Goal: Transaction & Acquisition: Purchase product/service

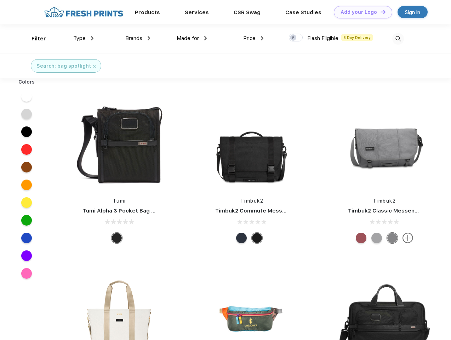
click at [360, 12] on link "Add your Logo Design Tool" at bounding box center [363, 12] width 58 height 12
click at [0, 0] on div "Design Tool" at bounding box center [0, 0] width 0 height 0
click at [380, 12] on link "Add your Logo Design Tool" at bounding box center [363, 12] width 58 height 12
click at [34, 39] on div "Filter" at bounding box center [39, 39] width 15 height 8
click at [84, 38] on span "Type" at bounding box center [79, 38] width 12 height 6
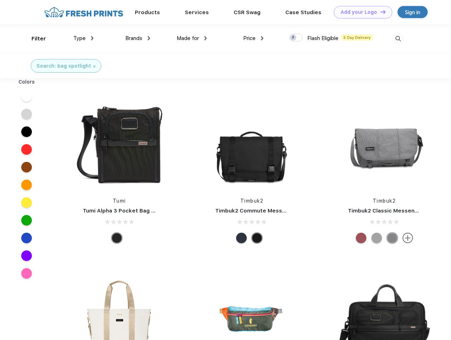
click at [138, 38] on span "Brands" at bounding box center [133, 38] width 17 height 6
click at [192, 38] on span "Made for" at bounding box center [188, 38] width 22 height 6
click at [253, 38] on span "Price" at bounding box center [249, 38] width 12 height 6
click at [296, 38] on div at bounding box center [296, 38] width 14 height 8
click at [293, 38] on input "checkbox" at bounding box center [291, 35] width 5 height 5
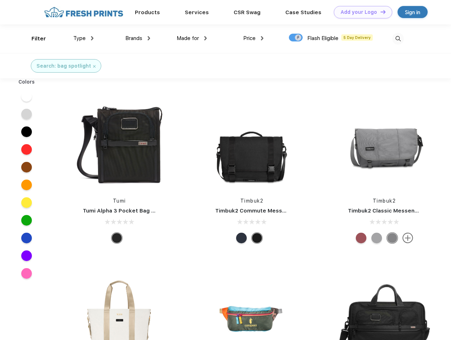
click at [398, 39] on img at bounding box center [398, 39] width 12 height 12
